Goal: Use online tool/utility: Utilize a website feature to perform a specific function

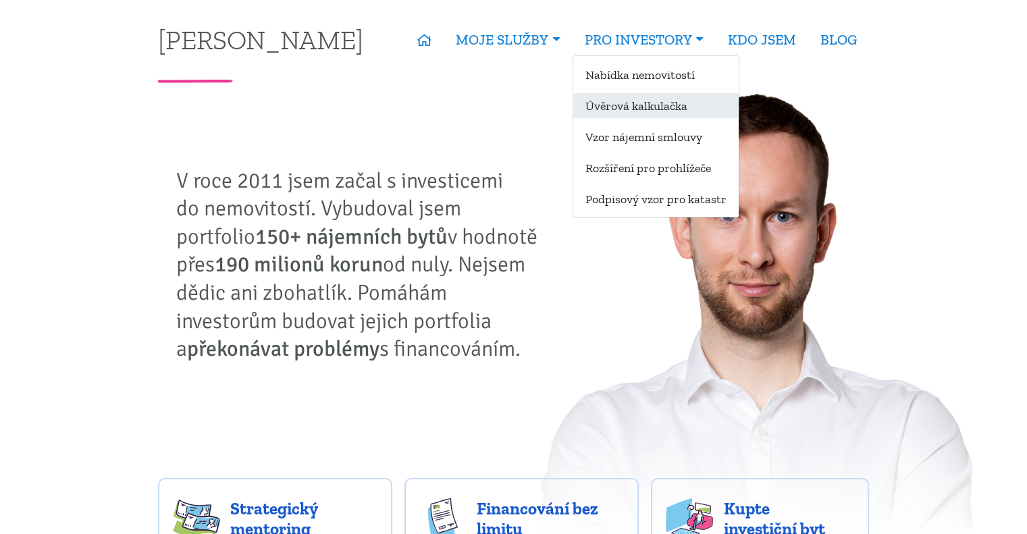
click at [600, 107] on link "Úvěrová kalkulačka" at bounding box center [655, 105] width 165 height 25
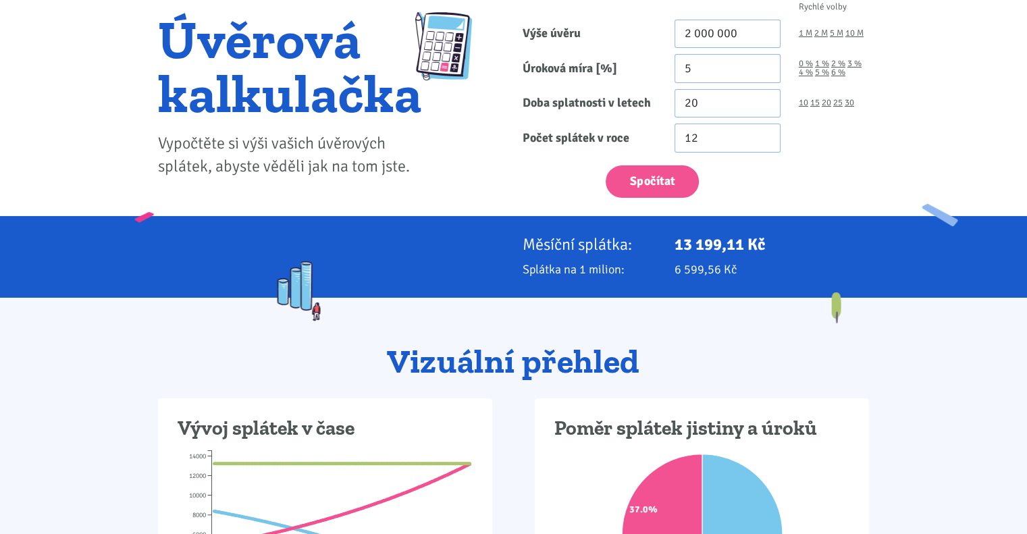
scroll to position [68, 0]
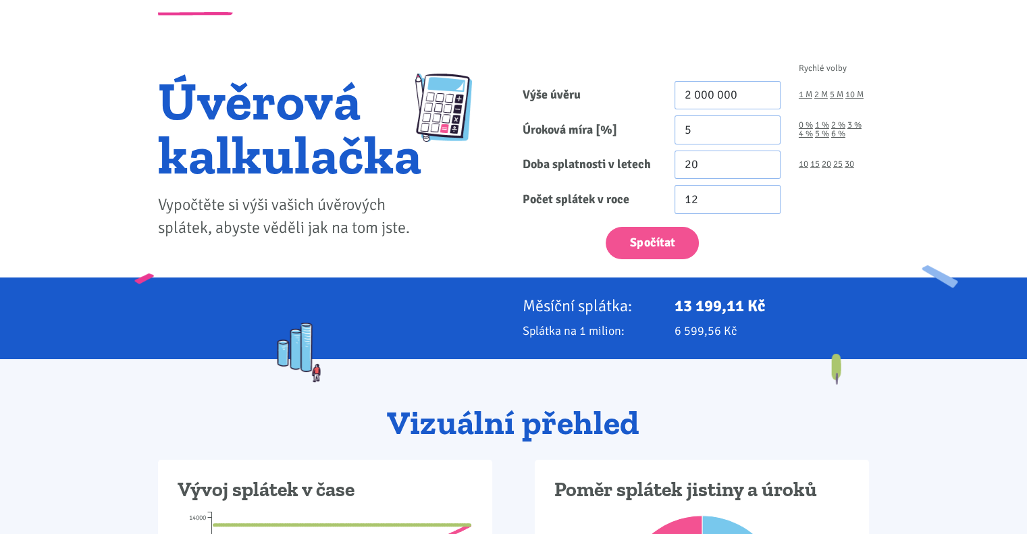
click at [864, 94] on div "1 M 2 M 5 M 10 M" at bounding box center [833, 95] width 88 height 29
click at [851, 98] on link "10 M" at bounding box center [854, 94] width 18 height 9
type input "10 000 000"
click at [797, 128] on div "0 % 1 % 2 % 3 % 4 % 5 % 6 %" at bounding box center [833, 129] width 88 height 29
click at [809, 132] on link "4 %" at bounding box center [806, 134] width 14 height 9
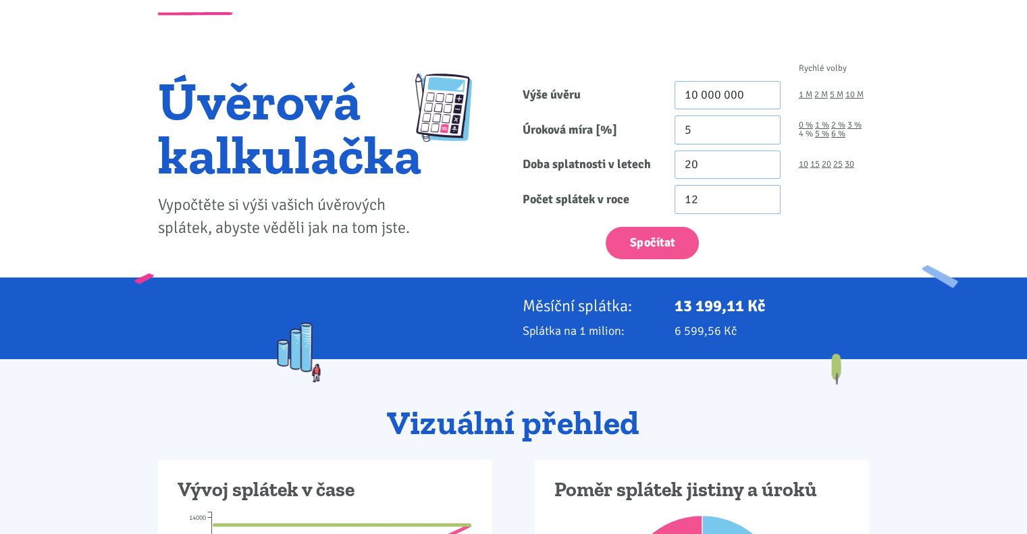
type input "4"
click at [851, 164] on link "30" at bounding box center [849, 164] width 9 height 9
type input "30"
click at [661, 267] on div "Rychlé volby Výše úvěru 10 000 000 1 M 2 M 5 M 10 M Úroková míra [%] 4 0 % 1 % …" at bounding box center [696, 165] width 365 height 226
click at [663, 250] on button "Spočítat" at bounding box center [652, 243] width 93 height 33
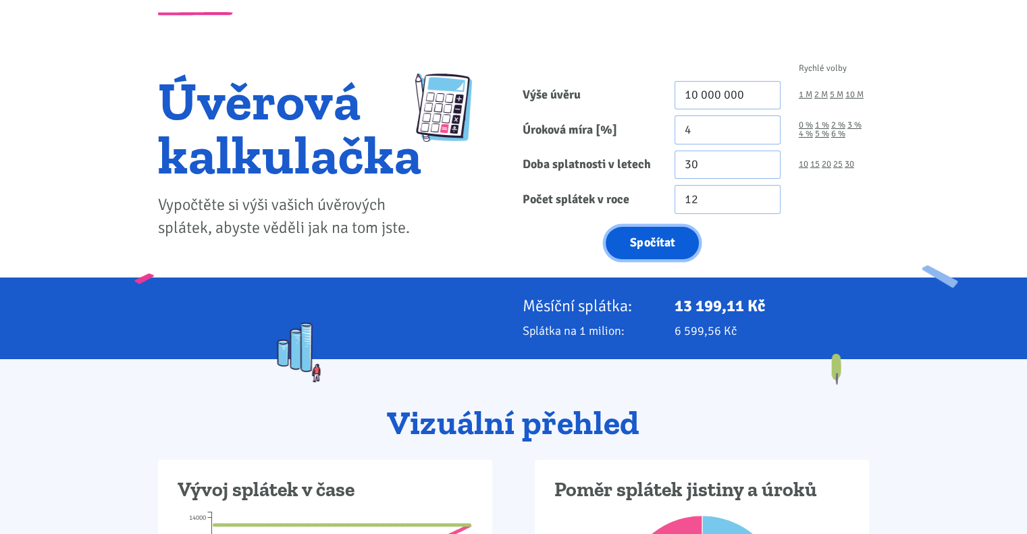
type input "10000000"
